Goal: Task Accomplishment & Management: Manage account settings

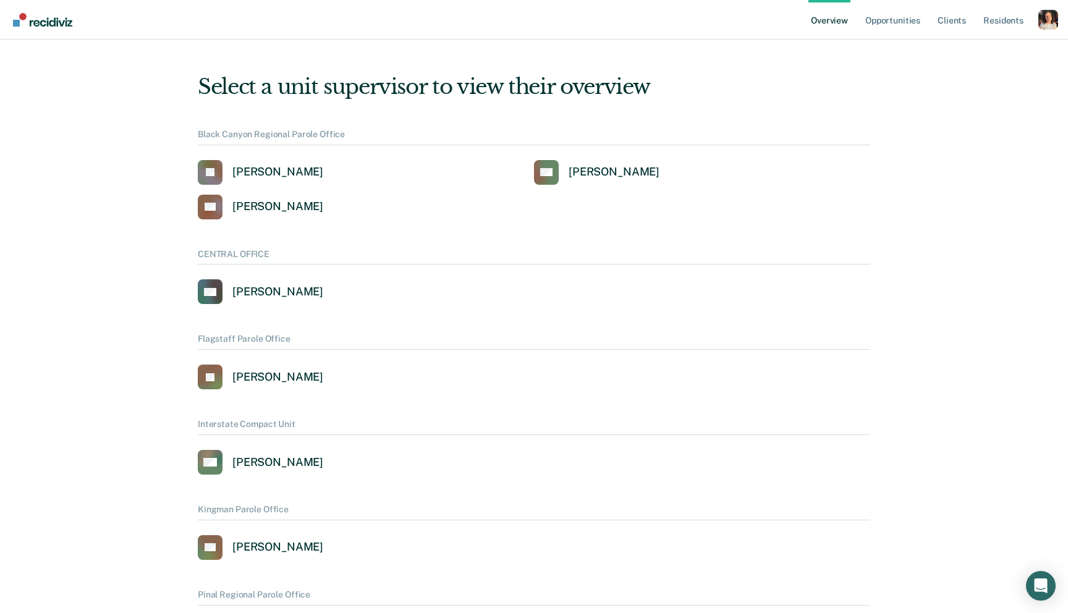
click at [1051, 22] on div "Profile dropdown button" at bounding box center [1048, 20] width 20 height 20
click at [981, 45] on link "Profile" at bounding box center [998, 49] width 99 height 11
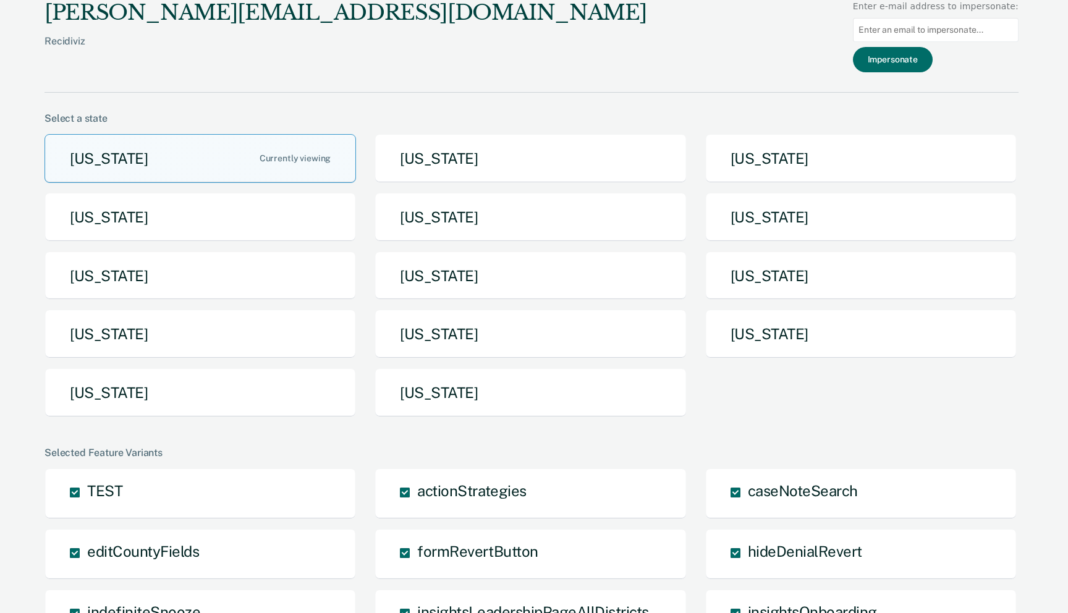
click at [939, 31] on input at bounding box center [936, 30] width 166 height 24
paste input "[EMAIL_ADDRESS][US_STATE][DOMAIN_NAME]"
type input "[EMAIL_ADDRESS][US_STATE][DOMAIN_NAME]"
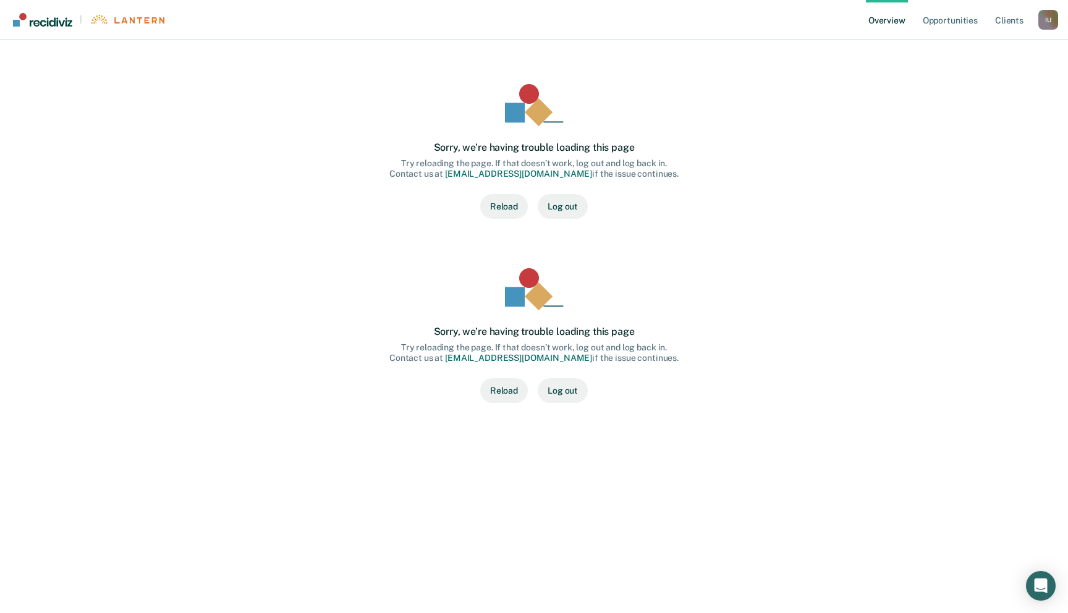
click at [885, 176] on div "Sorry, we’re having trouble loading this page Try reloading the page. If that d…" at bounding box center [534, 238] width 742 height 368
click at [955, 19] on link "Opportunities" at bounding box center [950, 20] width 60 height 40
